Goal: Book appointment/travel/reservation

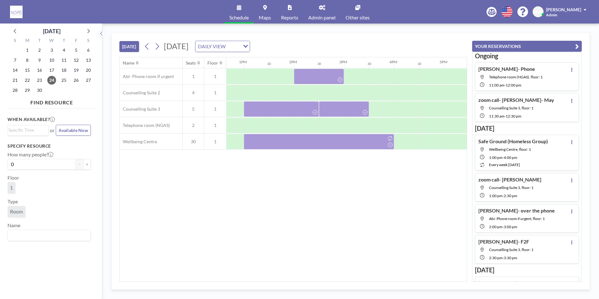
scroll to position [0, 610]
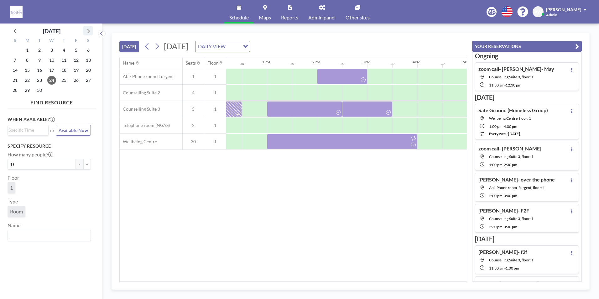
click at [86, 33] on icon at bounding box center [88, 31] width 8 height 8
click at [52, 63] on span "8" at bounding box center [51, 60] width 9 height 9
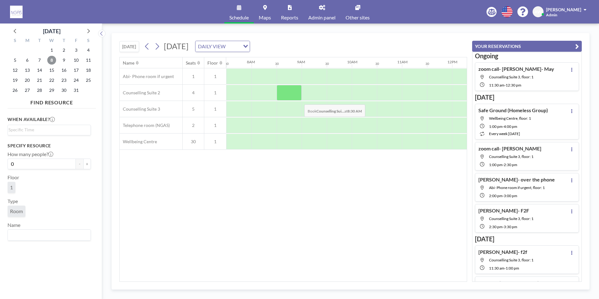
scroll to position [0, 376]
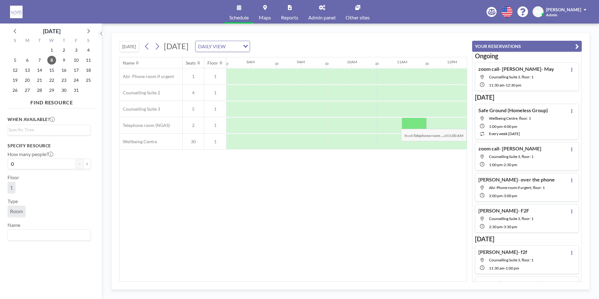
click at [412, 124] on div at bounding box center [413, 125] width 25 height 16
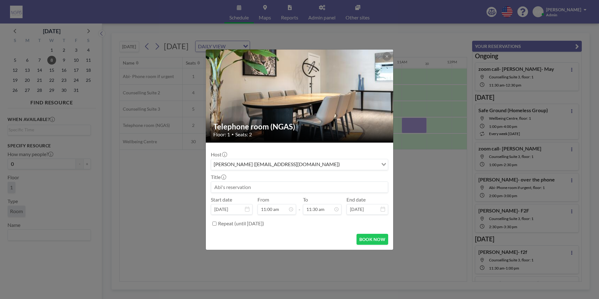
click at [287, 187] on input at bounding box center [299, 187] width 177 height 11
type input "l"
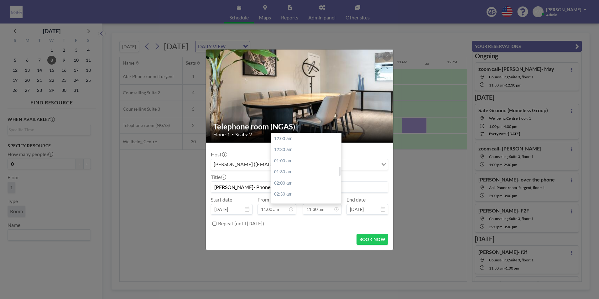
scroll to position [256, 0]
type input "[PERSON_NAME]- Phone- [PERSON_NAME]"
click at [287, 150] on div "12:00 pm" at bounding box center [307, 149] width 73 height 11
type input "12:00 pm"
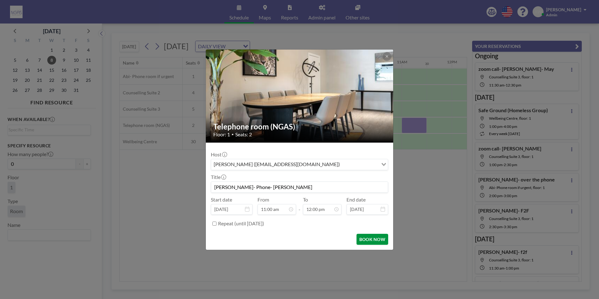
click at [381, 242] on button "BOOK NOW" at bounding box center [372, 239] width 32 height 11
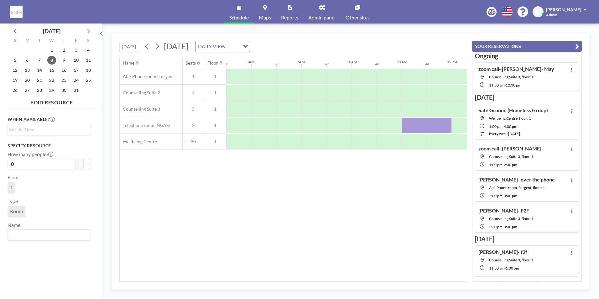
click at [433, 192] on div "Name Seats Floor 12AM 30 1AM 30 2AM 30 3AM 30 4AM 30 5AM 30 6AM 30 7AM 30 8AM 3…" at bounding box center [293, 169] width 347 height 224
